Goal: Go to known website: Access a specific website the user already knows

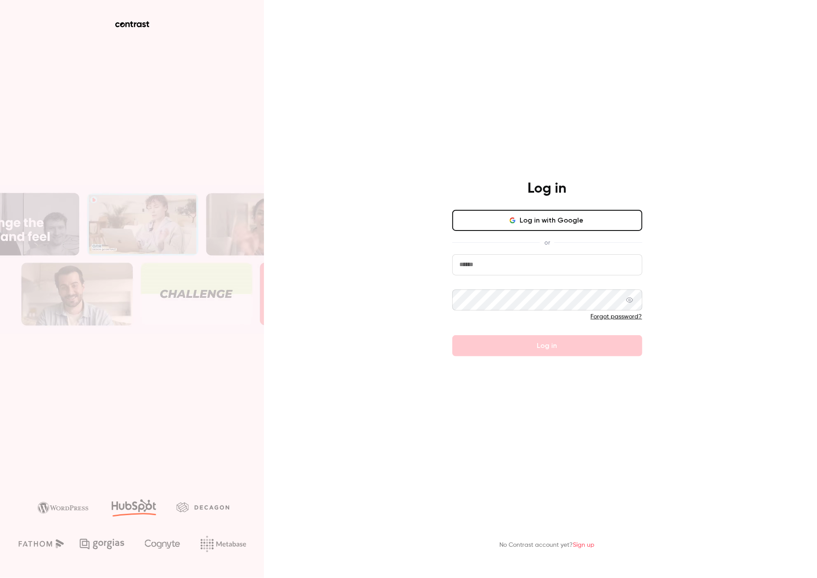
click at [587, 217] on button "Log in with Google" at bounding box center [547, 220] width 190 height 21
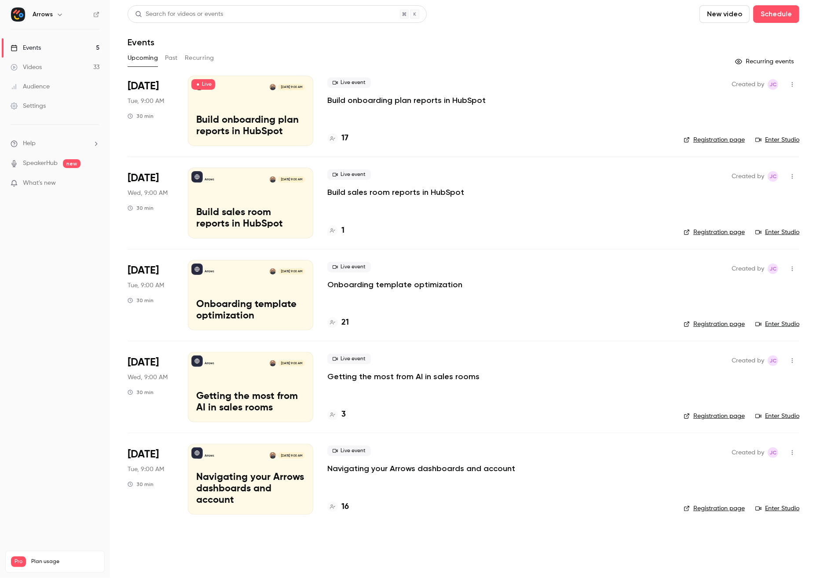
click at [784, 139] on link "Enter Studio" at bounding box center [778, 140] width 44 height 9
